Goal: Check status

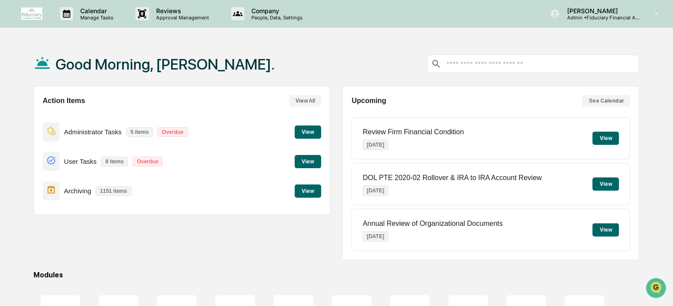
click at [306, 190] on button "View" at bounding box center [308, 191] width 26 height 13
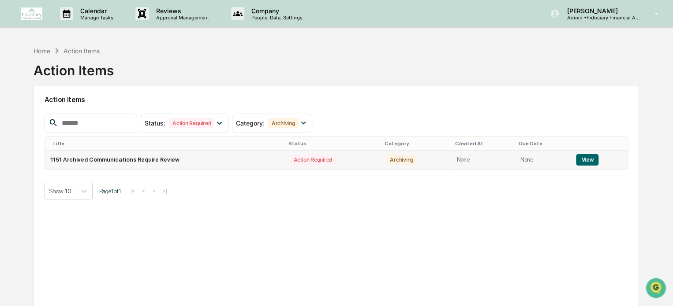
click at [586, 161] on button "View" at bounding box center [587, 159] width 22 height 11
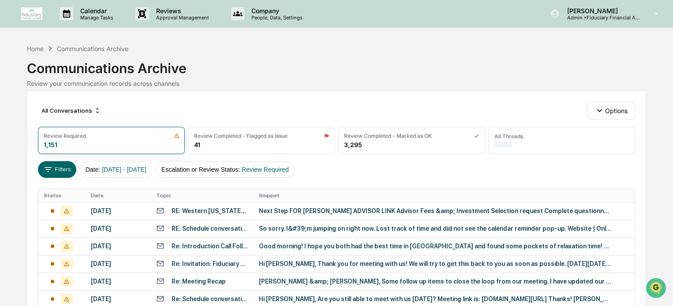
click at [30, 8] on img at bounding box center [31, 13] width 21 height 12
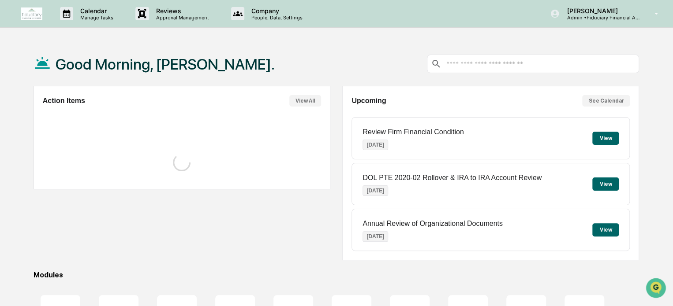
scroll to position [120, 0]
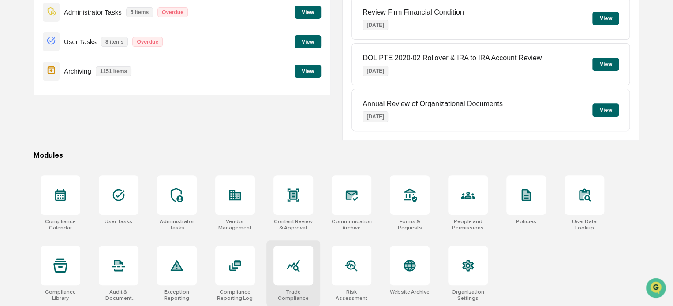
click at [280, 271] on div at bounding box center [293, 266] width 40 height 40
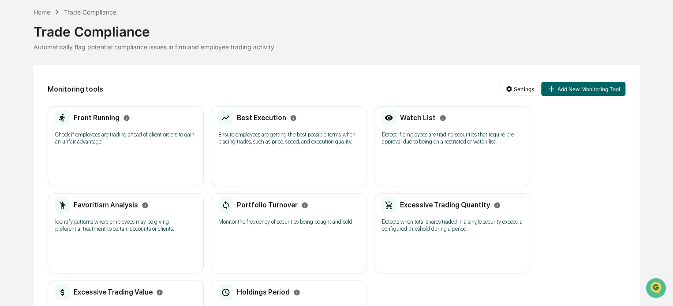
click at [163, 169] on div "Front Running Check if employees are trading ahead of client orders to gain an …" at bounding box center [126, 146] width 156 height 80
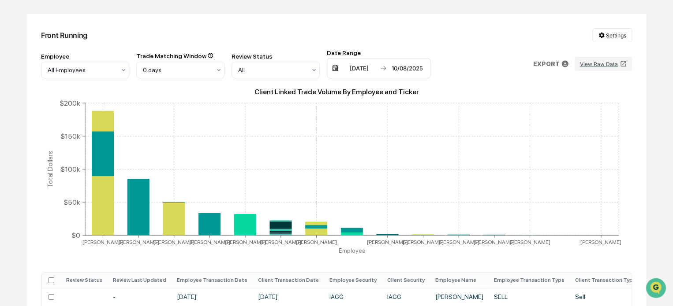
scroll to position [86, 0]
click at [348, 67] on div "[DATE]" at bounding box center [358, 67] width 37 height 7
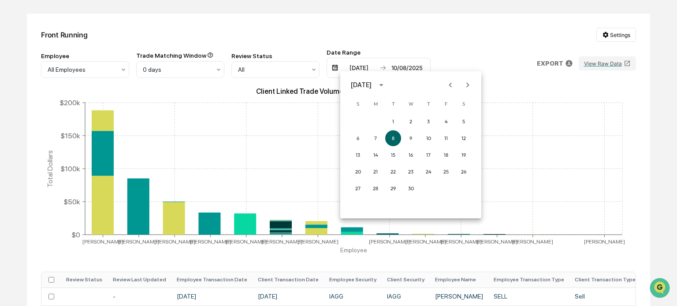
click at [466, 86] on icon "Next month" at bounding box center [468, 85] width 10 height 10
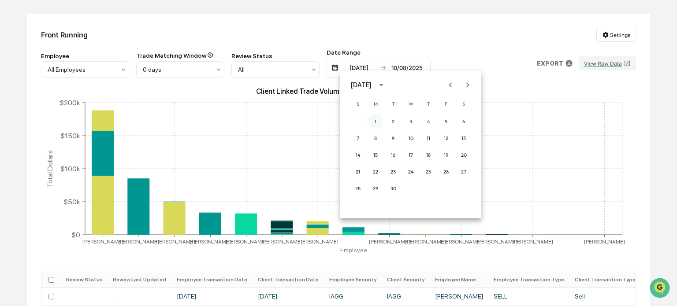
click at [376, 118] on button "1" at bounding box center [376, 122] width 16 height 16
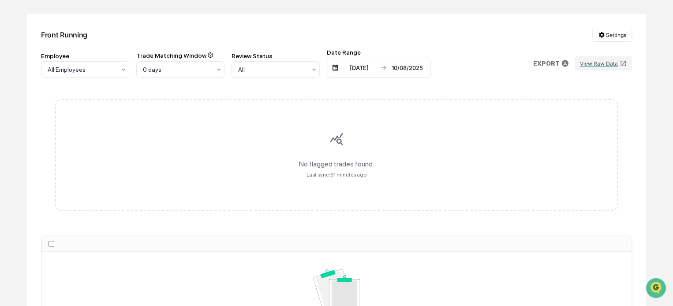
click at [414, 70] on div "10/08/2025" at bounding box center [406, 67] width 37 height 7
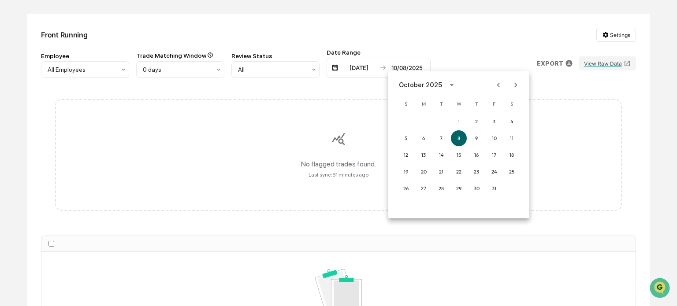
click at [498, 88] on icon "Previous month" at bounding box center [499, 85] width 10 height 10
click at [442, 187] on button "30" at bounding box center [441, 189] width 16 height 16
